Goal: Task Accomplishment & Management: Use online tool/utility

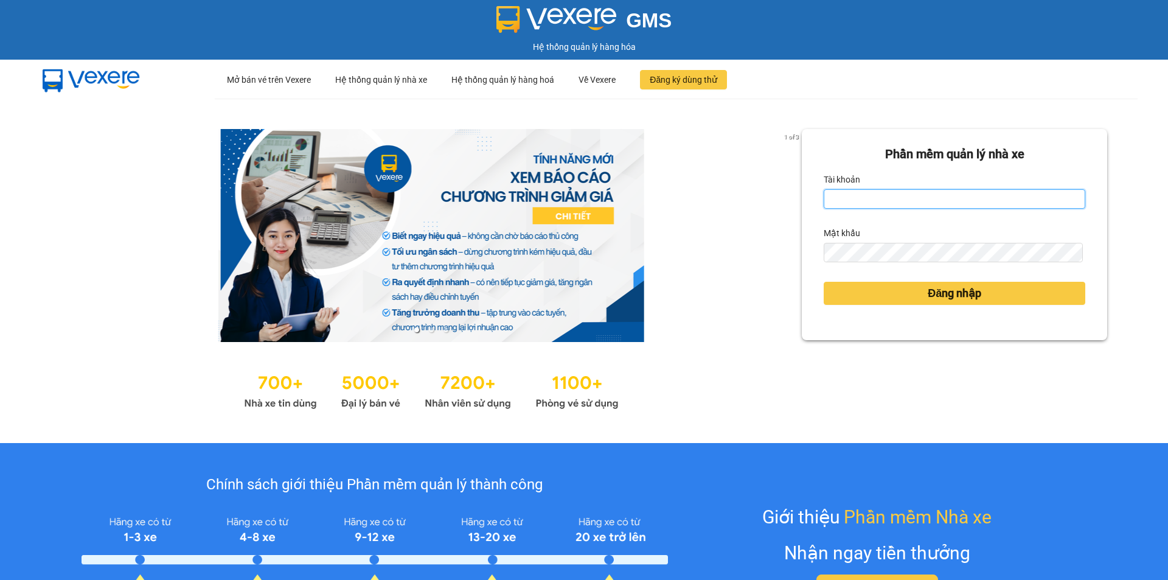
click at [872, 205] on input "Tài khoản" at bounding box center [955, 198] width 262 height 19
type input "ngocrg.thienthanh"
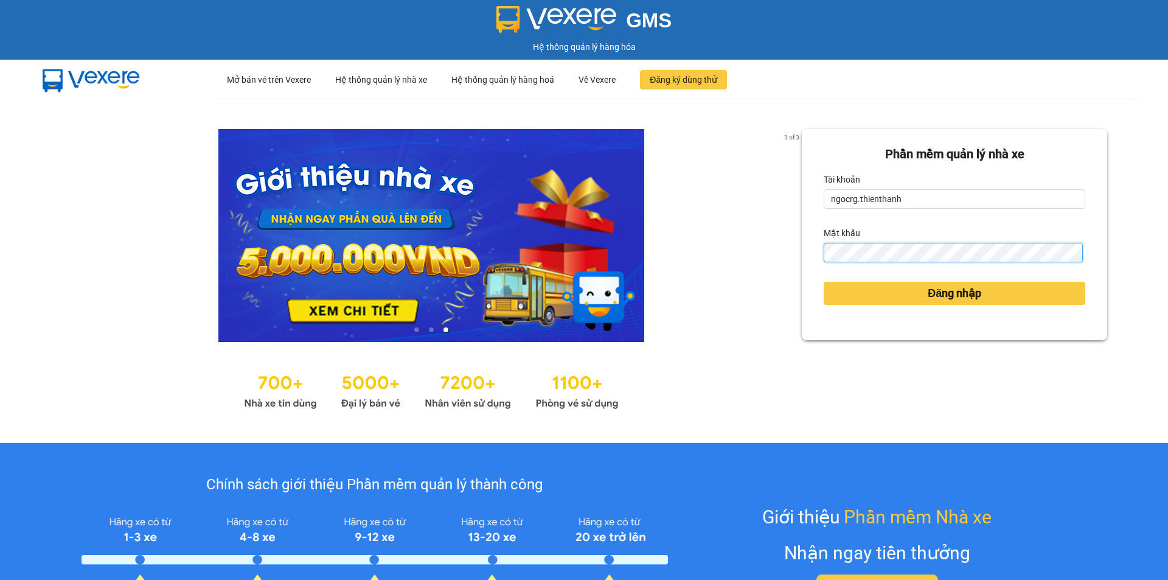
click at [824, 282] on button "Đăng nhập" at bounding box center [955, 293] width 262 height 23
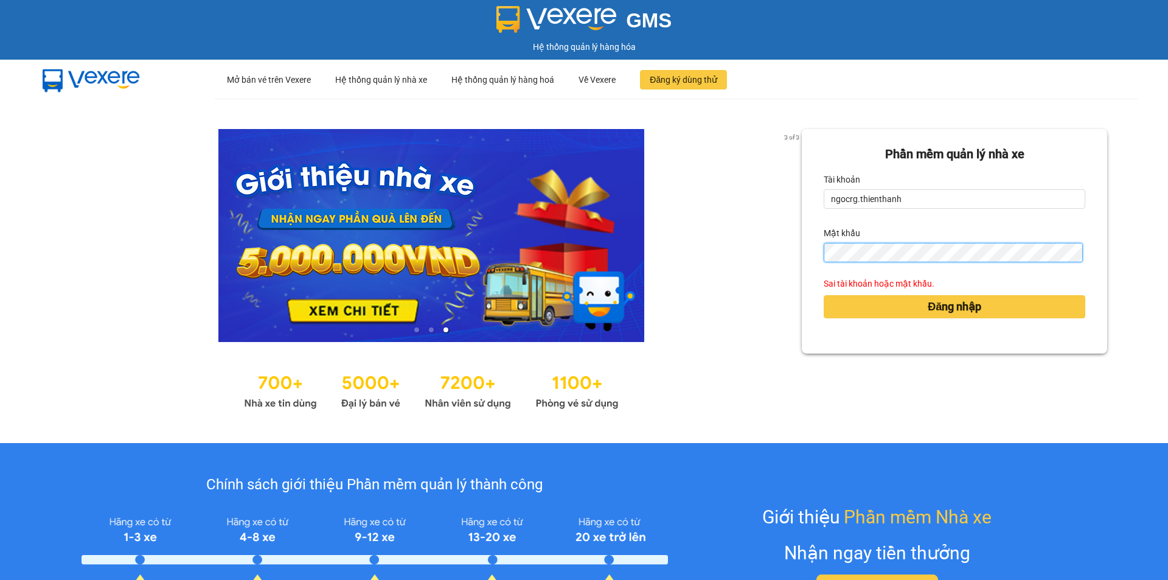
click at [720, 269] on div "3 of 3 Phần mềm quản lý nhà xe Tài khoản ngocrg.thienthanh Mật khẩu Sai tài kho…" at bounding box center [584, 271] width 1168 height 344
click at [824, 295] on button "Đăng nhập" at bounding box center [955, 306] width 262 height 23
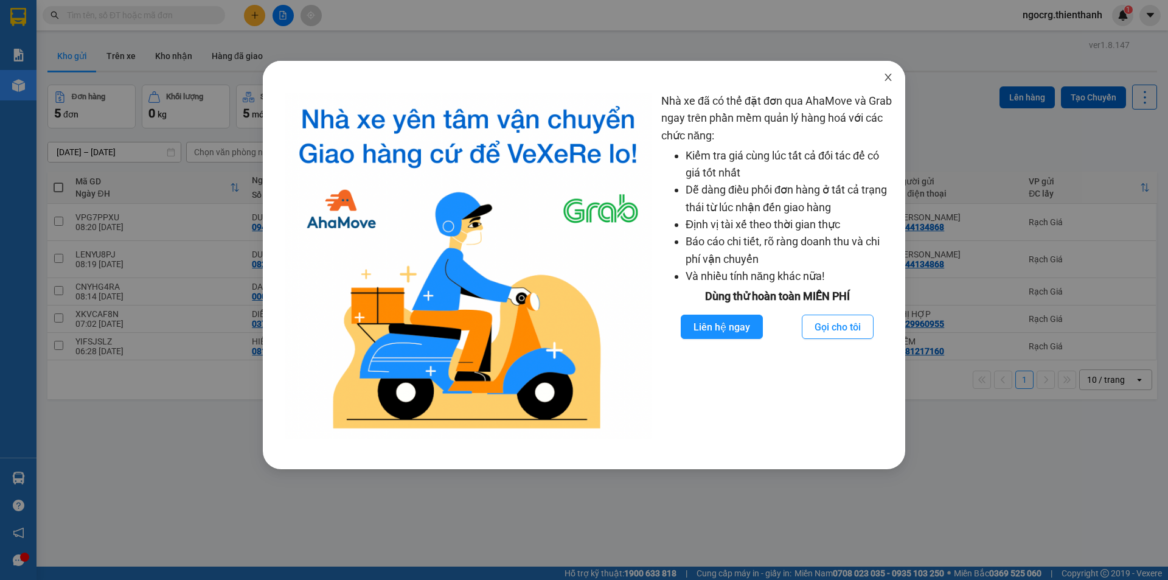
click at [892, 76] on icon "close" at bounding box center [888, 77] width 10 height 10
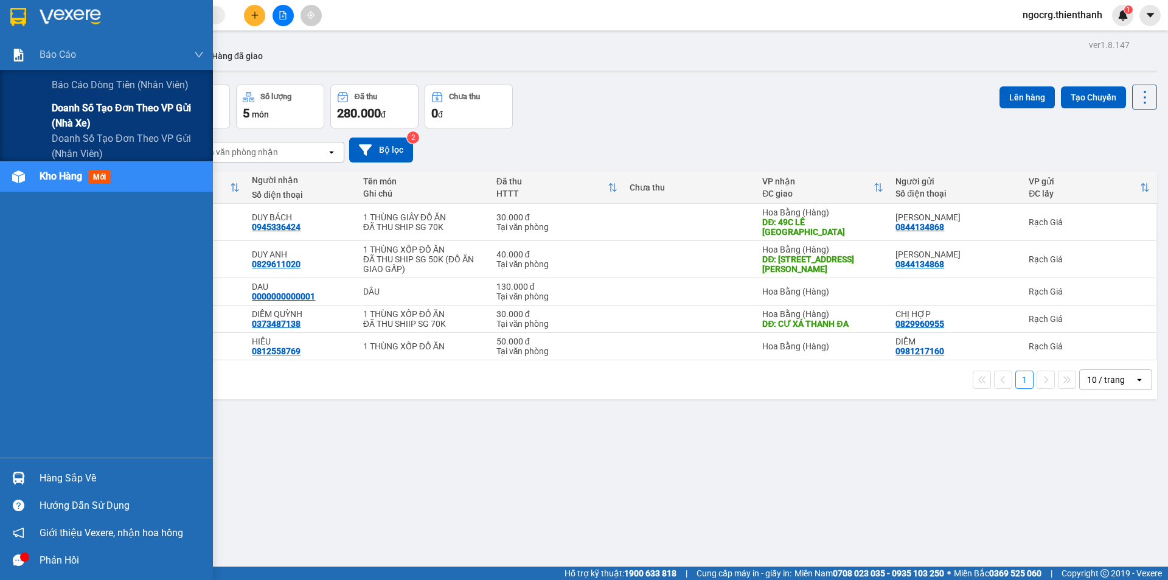
click at [99, 110] on span "Doanh số tạo đơn theo VP gửi (nhà xe)" at bounding box center [128, 115] width 152 height 30
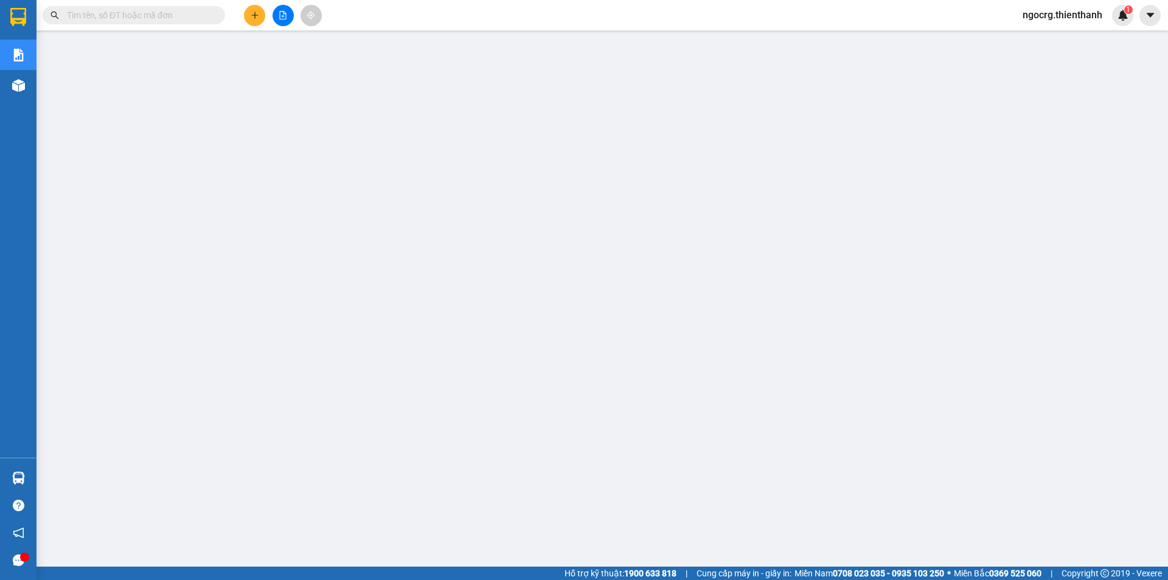
scroll to position [24, 0]
